Goal: Find specific page/section: Find specific page/section

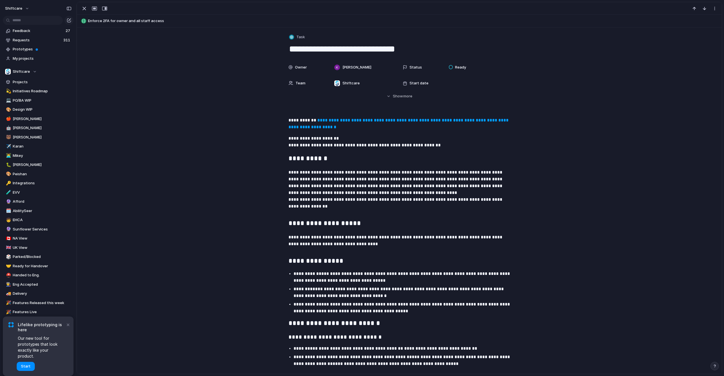
click at [351, 126] on link "**********" at bounding box center [399, 123] width 221 height 11
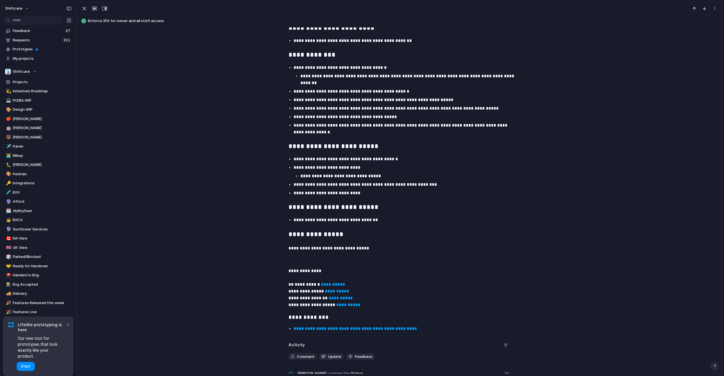
scroll to position [1045, 0]
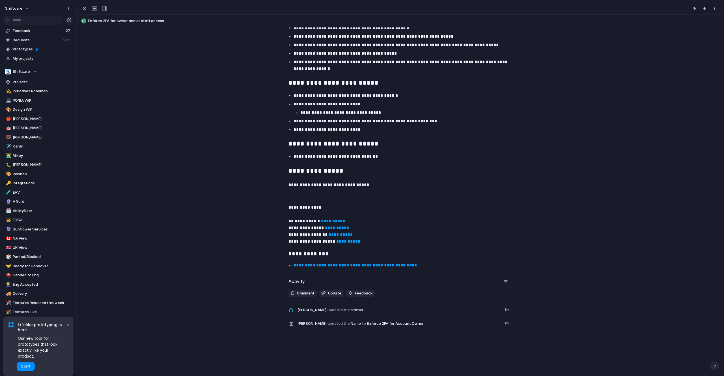
click at [331, 221] on strong "**********" at bounding box center [333, 221] width 24 height 4
